Goal: Task Accomplishment & Management: Use online tool/utility

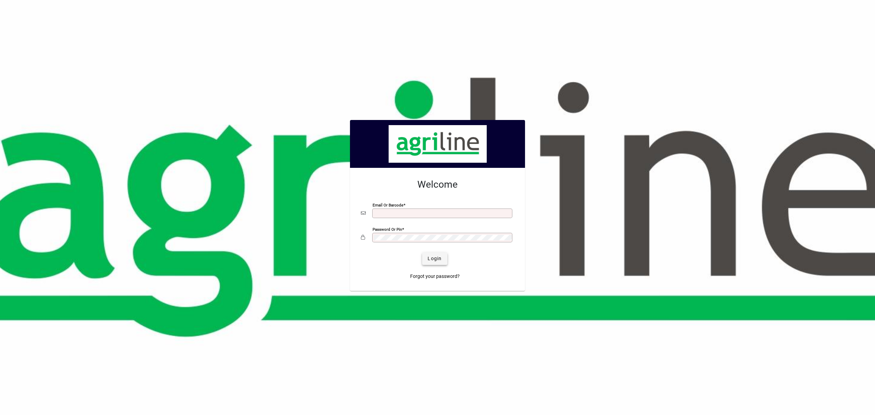
type input "**********"
click at [435, 259] on span "Login" at bounding box center [435, 258] width 14 height 7
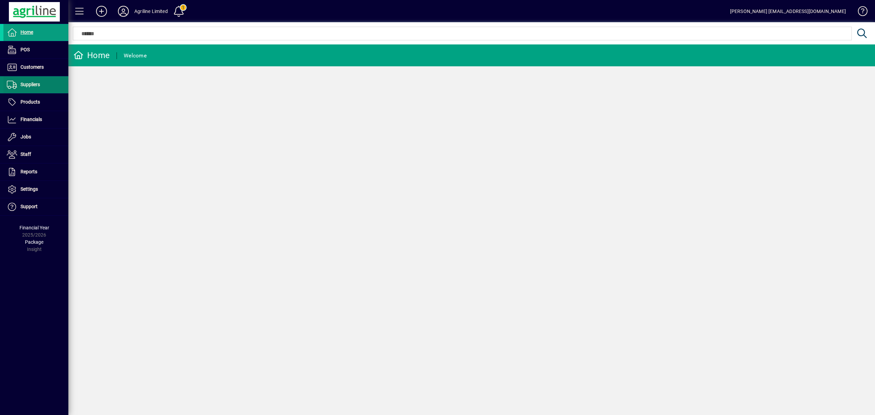
click at [30, 85] on span "Suppliers" at bounding box center [30, 84] width 19 height 5
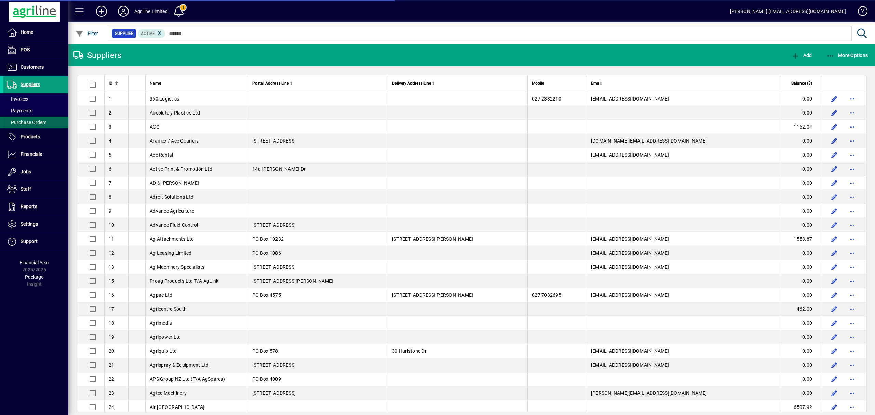
click at [28, 123] on span "Purchase Orders" at bounding box center [27, 122] width 40 height 5
